Goal: Task Accomplishment & Management: Manage account settings

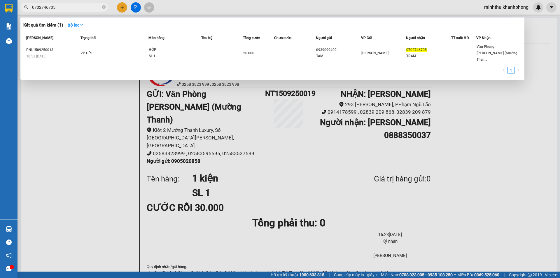
click at [400, 148] on div at bounding box center [280, 139] width 560 height 278
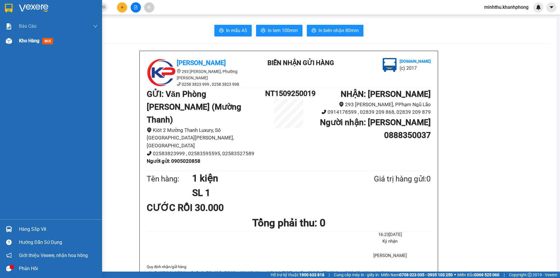
click at [21, 42] on span "Kho hàng" at bounding box center [29, 41] width 20 height 6
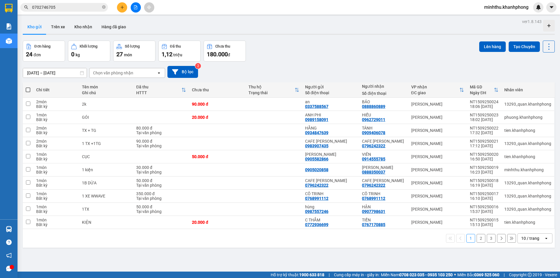
click at [355, 47] on div "Đơn hàng 24 đơn Khối lượng 0 kg Số lượng 27 món Đã thu 1,12 triệu Chưa thu 180.…" at bounding box center [289, 51] width 532 height 21
click at [506, 105] on icon at bounding box center [508, 104] width 4 height 4
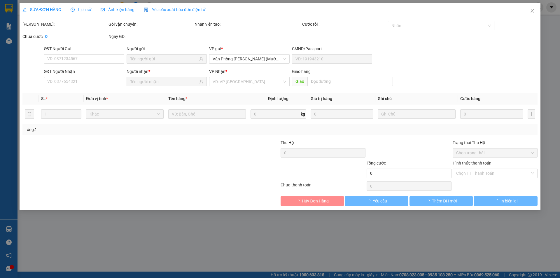
type input "0337588567"
type input "0888860889"
type input "90.000"
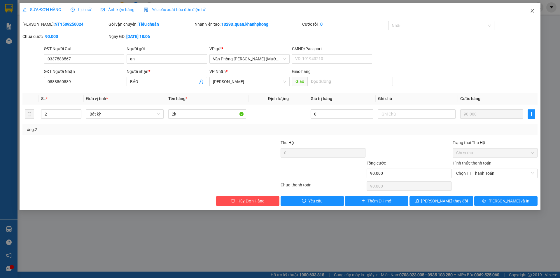
click at [535, 12] on span "Close" at bounding box center [532, 11] width 16 height 16
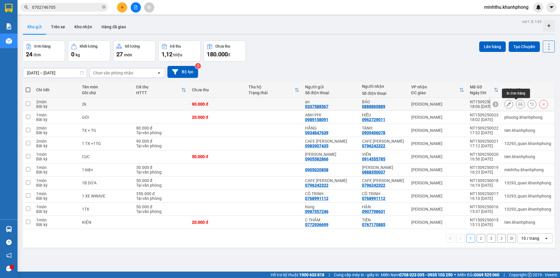
click at [518, 105] on icon at bounding box center [520, 104] width 4 height 4
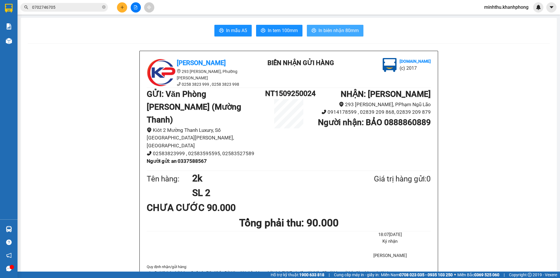
click at [328, 28] on span "In biên nhận 80mm" at bounding box center [338, 30] width 40 height 7
click at [234, 27] on button "In mẫu A5" at bounding box center [232, 31] width 37 height 12
